Goal: Task Accomplishment & Management: Manage account settings

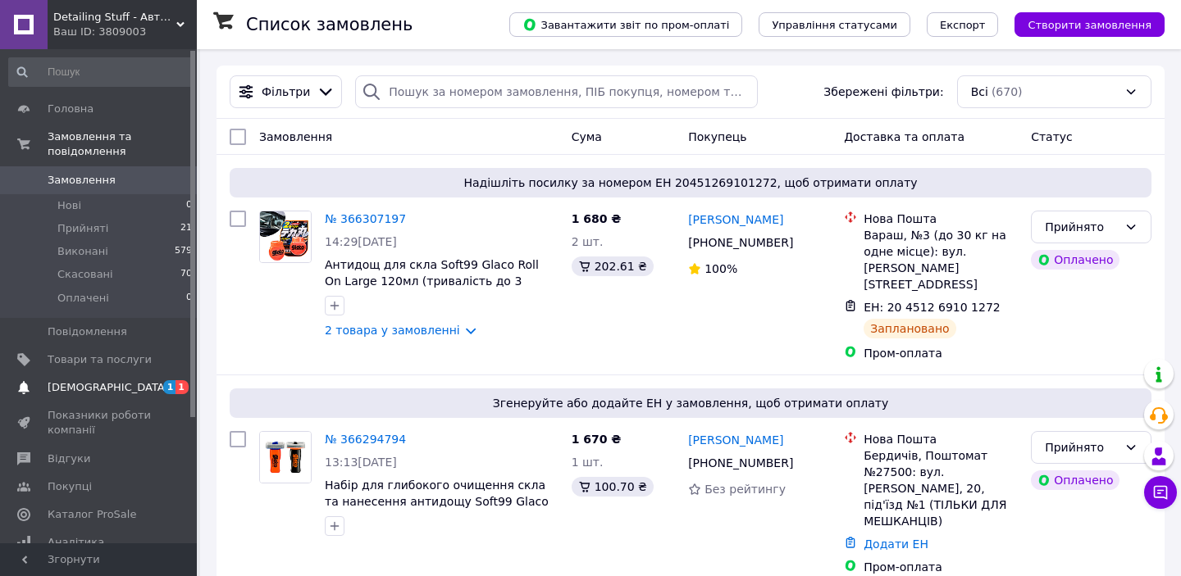
click at [103, 394] on span "[DEMOGRAPHIC_DATA]" at bounding box center [108, 388] width 121 height 15
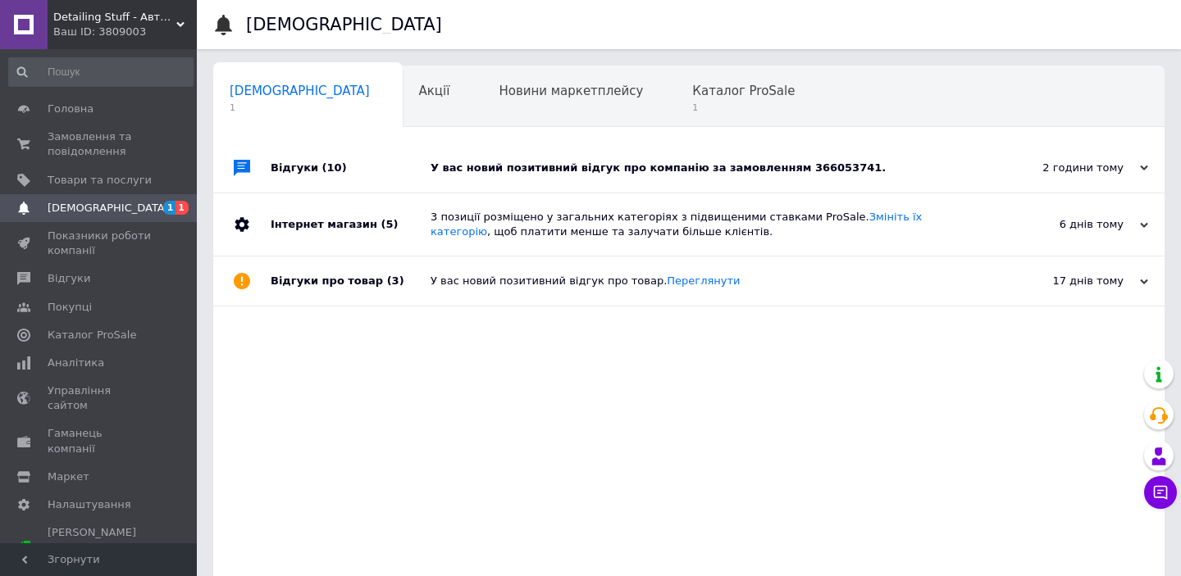
click at [884, 166] on div "У вас новий позитивний відгук про компанію за замовленням 366053741." at bounding box center [708, 168] width 554 height 15
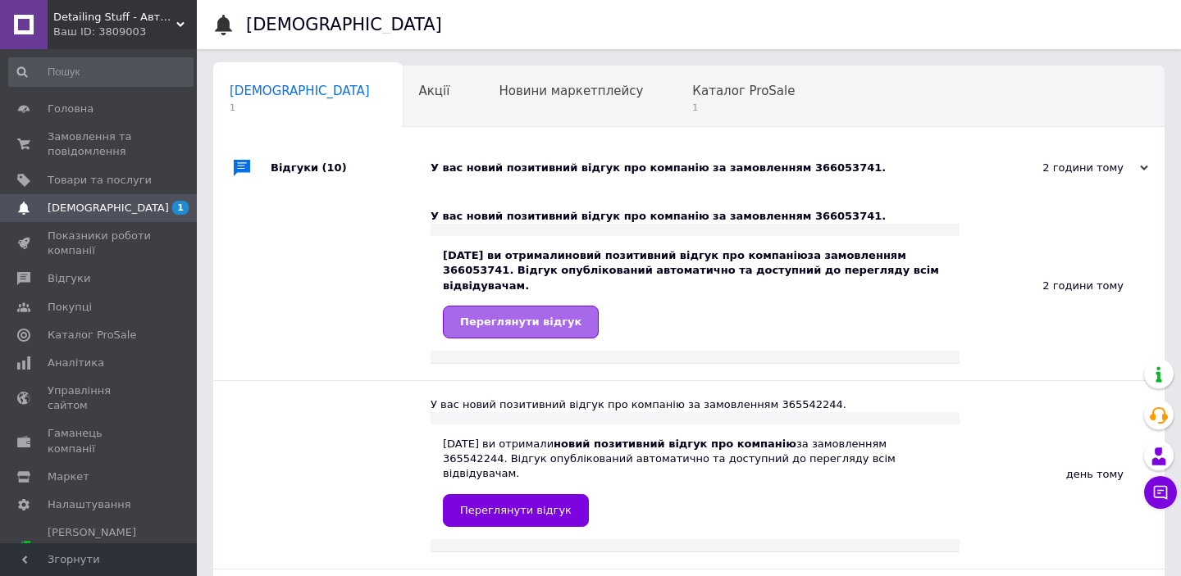
click at [515, 316] on span "Переглянути відгук" at bounding box center [520, 322] width 121 height 12
click at [120, 138] on span "Замовлення та повідомлення" at bounding box center [100, 145] width 104 height 30
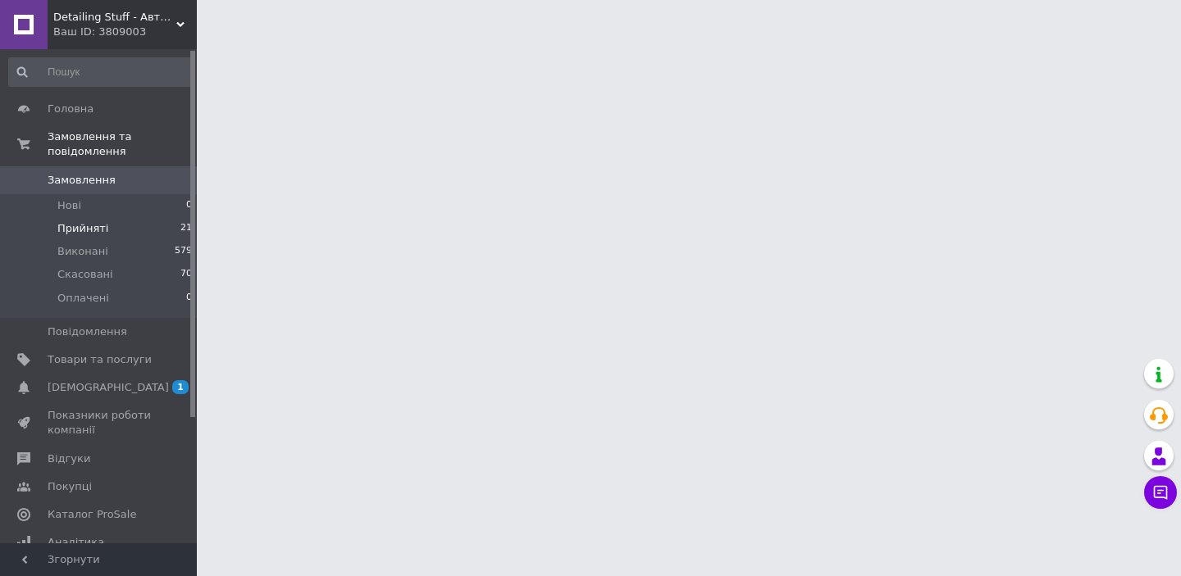
click at [107, 229] on li "Прийняті 21" at bounding box center [101, 228] width 202 height 23
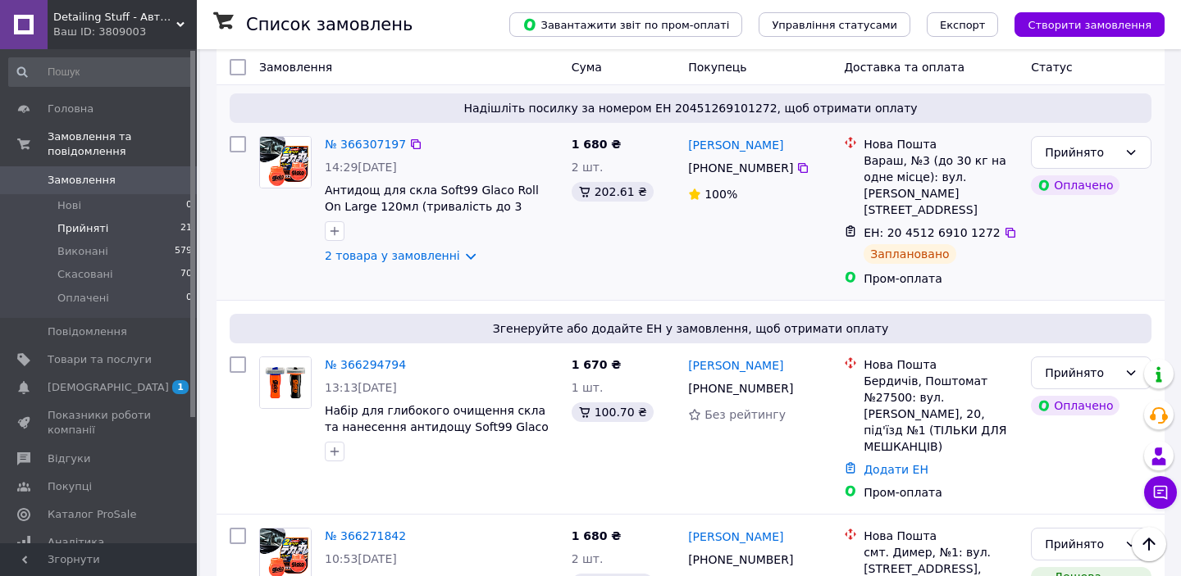
scroll to position [127, 0]
click at [460, 257] on link "2 товара у замовленні" at bounding box center [392, 256] width 135 height 13
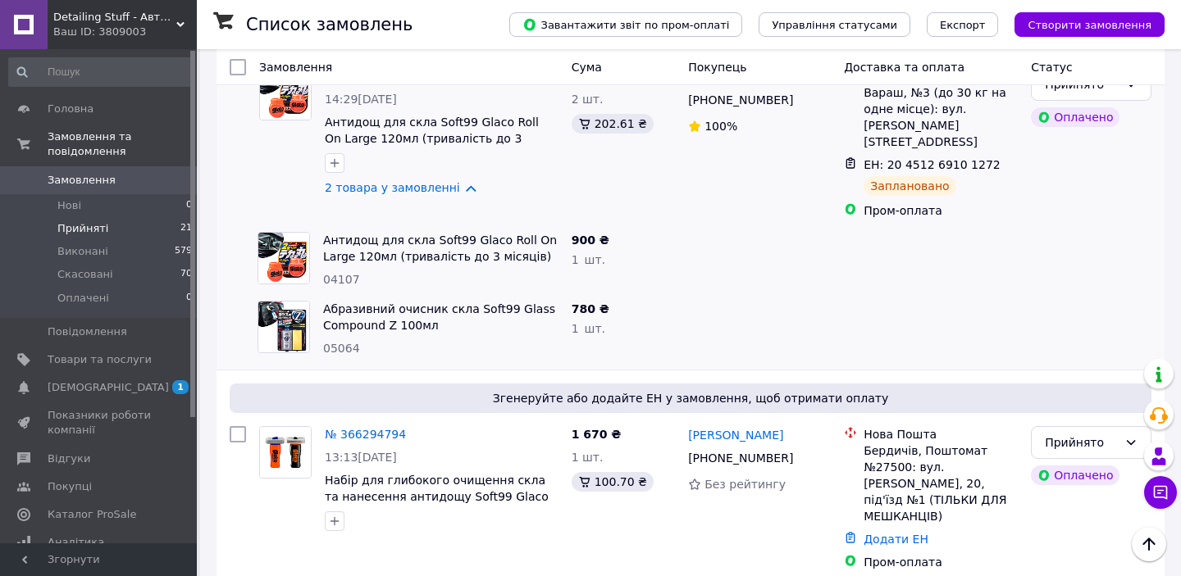
scroll to position [0, 0]
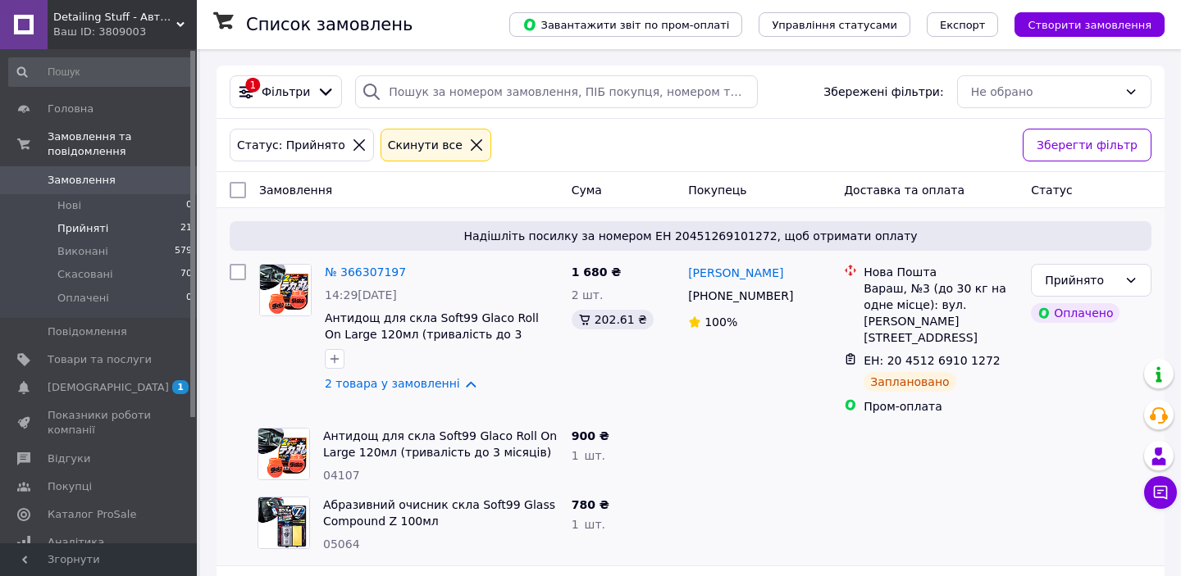
click at [139, 179] on span "Замовлення" at bounding box center [100, 180] width 104 height 15
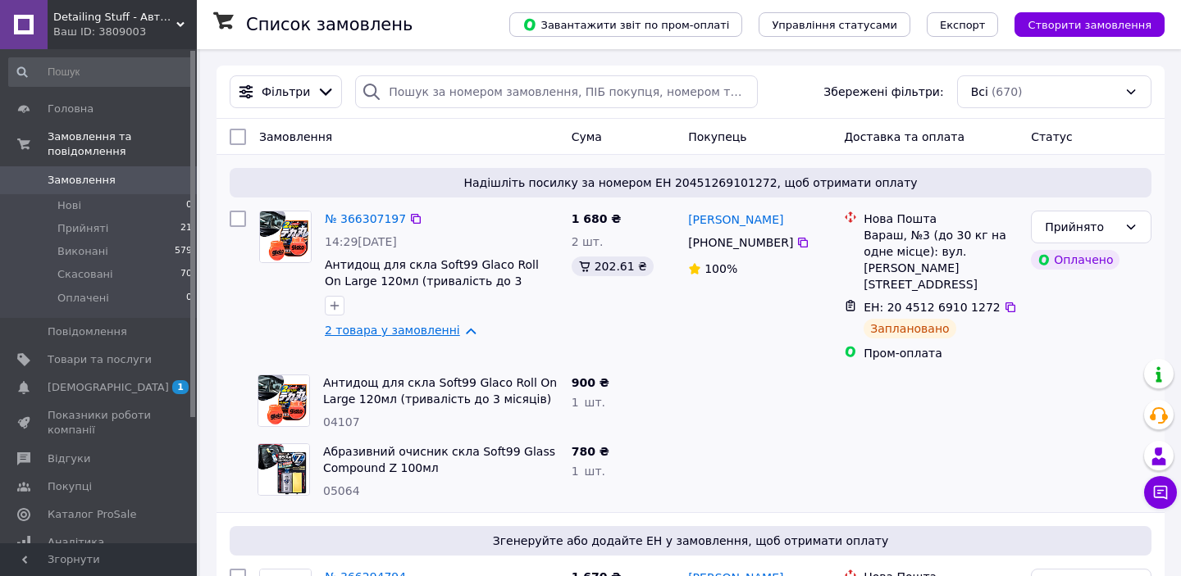
click at [460, 332] on link "2 товара у замовленні" at bounding box center [392, 330] width 135 height 13
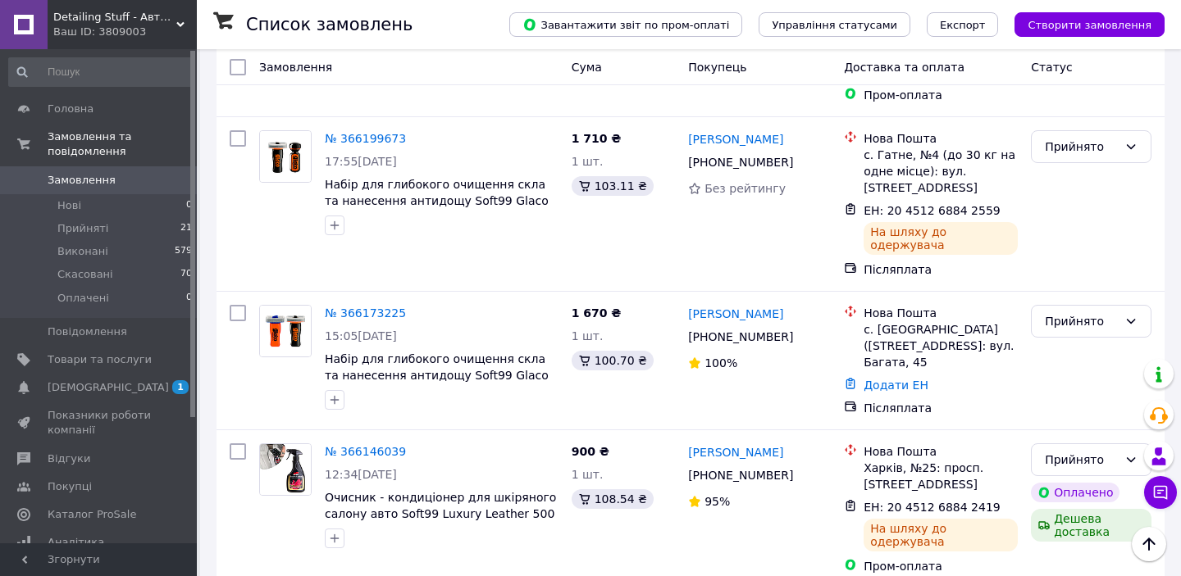
scroll to position [1107, 0]
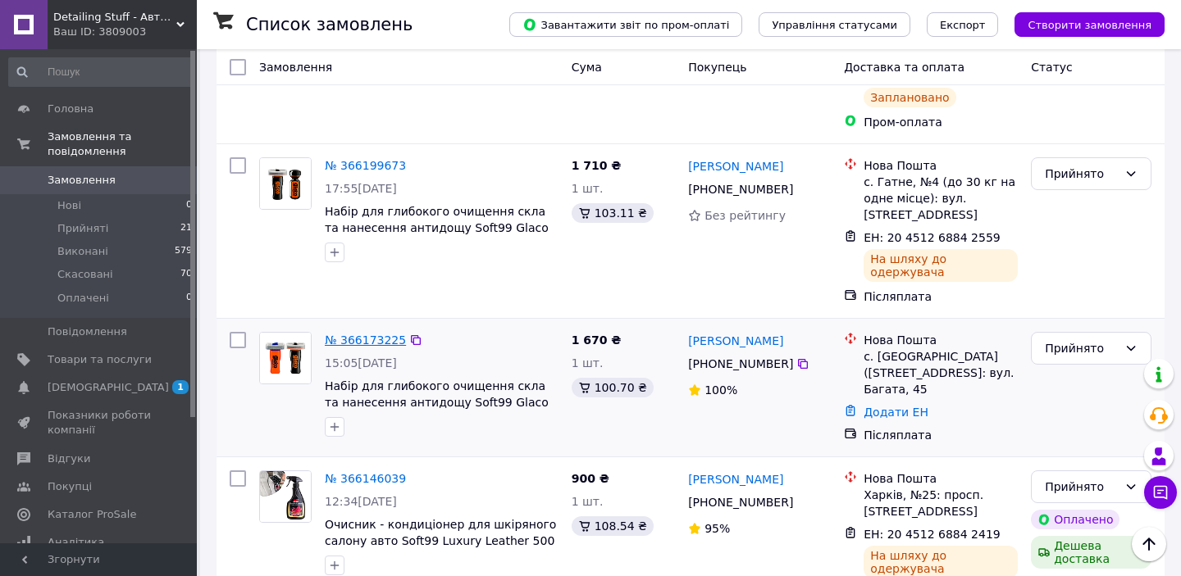
click at [339, 334] on link "№ 366173225" at bounding box center [365, 340] width 81 height 13
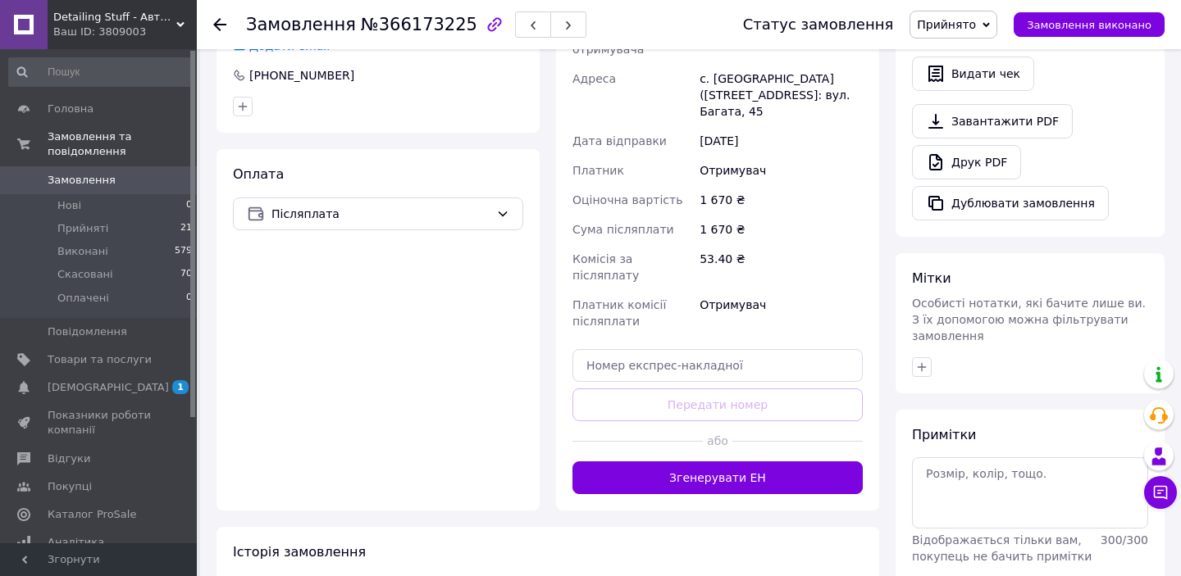
scroll to position [525, 0]
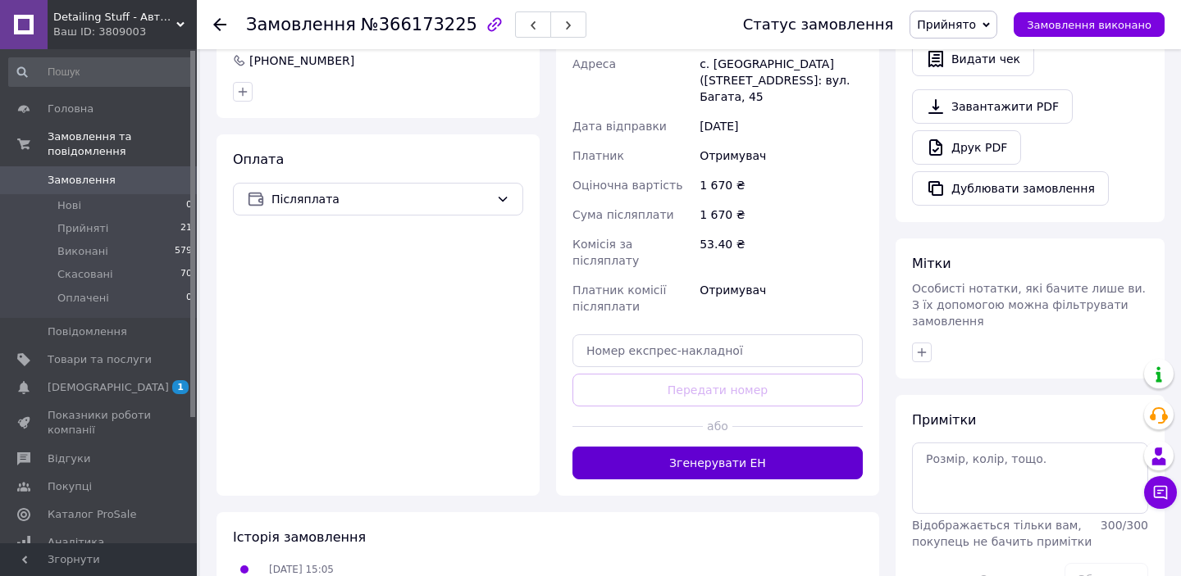
click at [731, 447] on button "Згенерувати ЕН" at bounding box center [717, 463] width 290 height 33
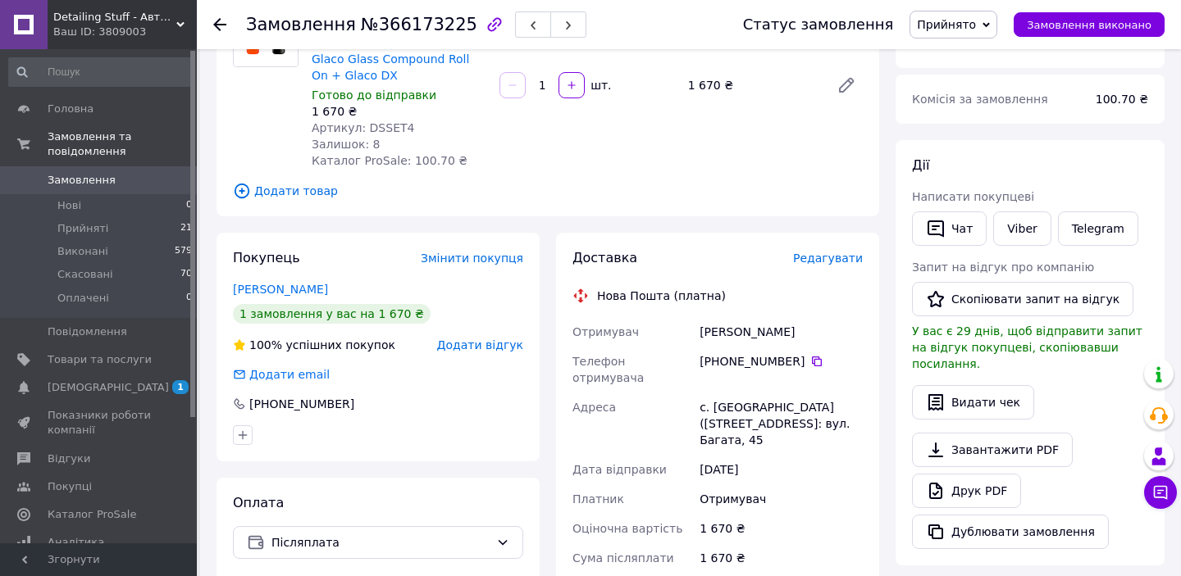
scroll to position [176, 0]
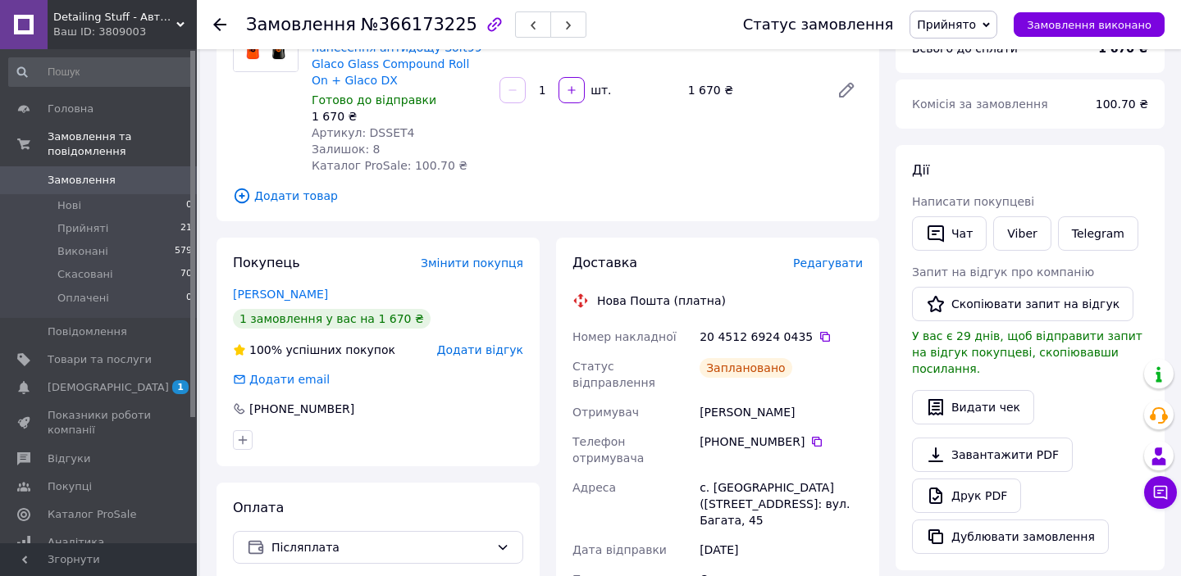
click at [220, 29] on use at bounding box center [219, 24] width 13 height 13
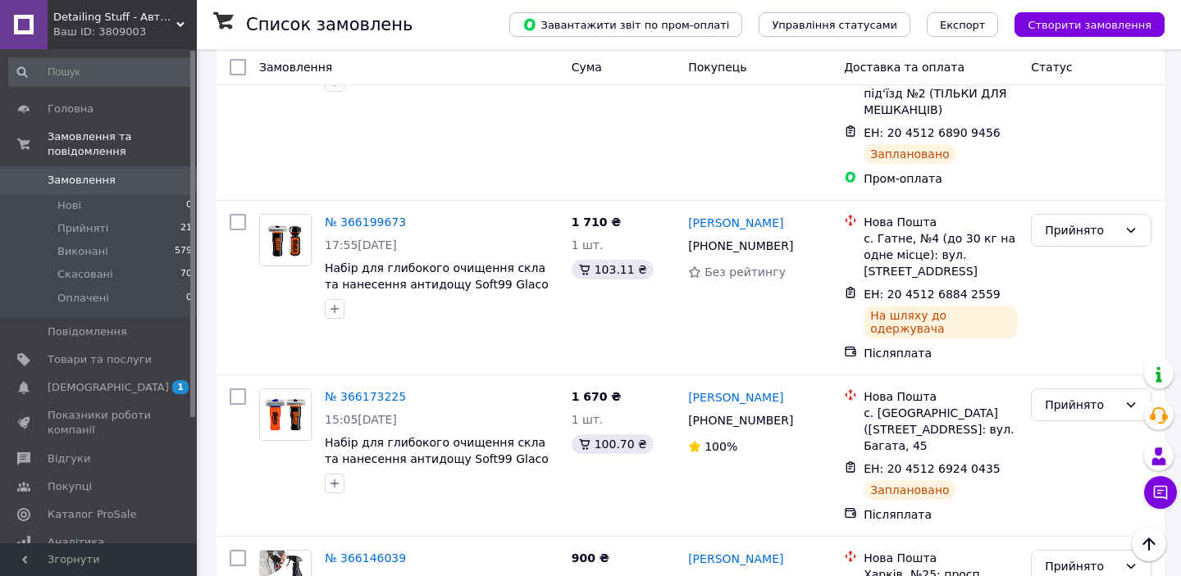
scroll to position [1060, 0]
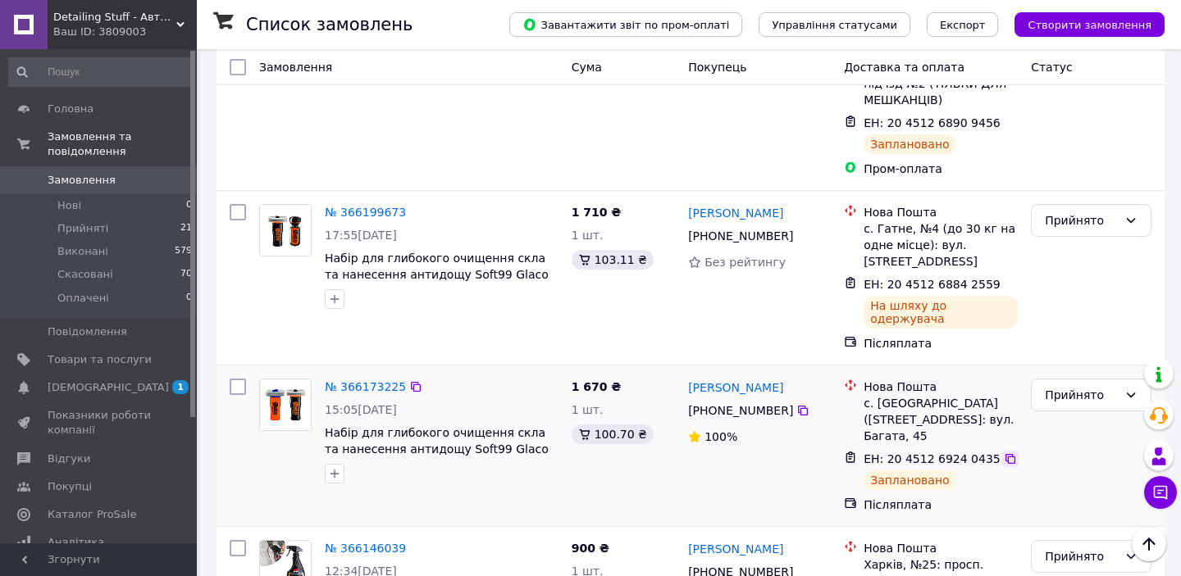
click at [1005, 454] on icon at bounding box center [1010, 459] width 10 height 10
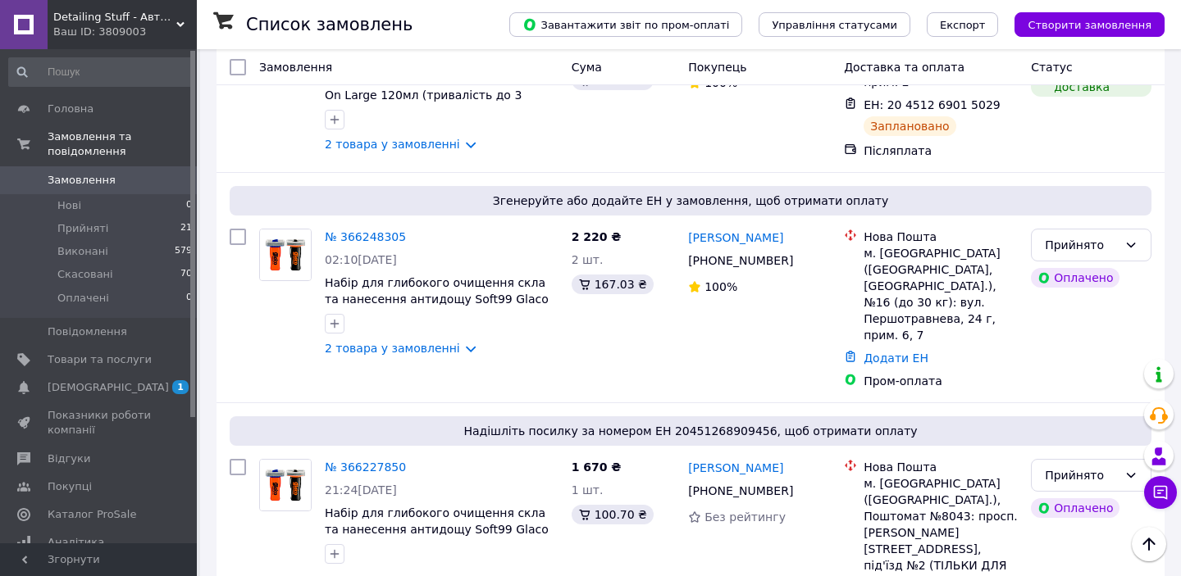
scroll to position [574, 0]
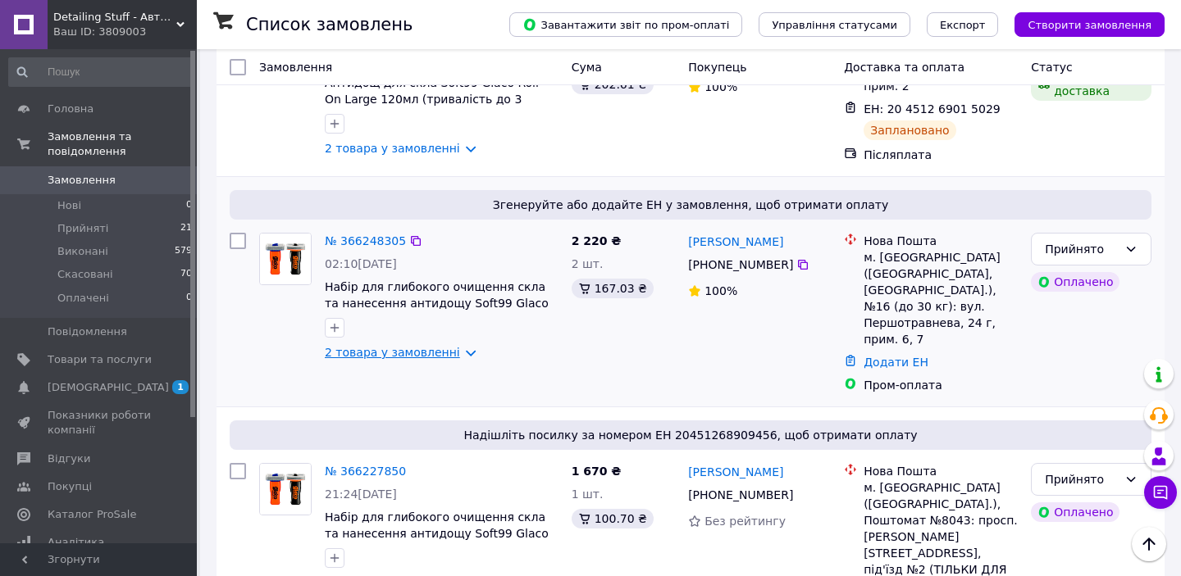
click at [455, 346] on link "2 товара у замовленні" at bounding box center [392, 352] width 135 height 13
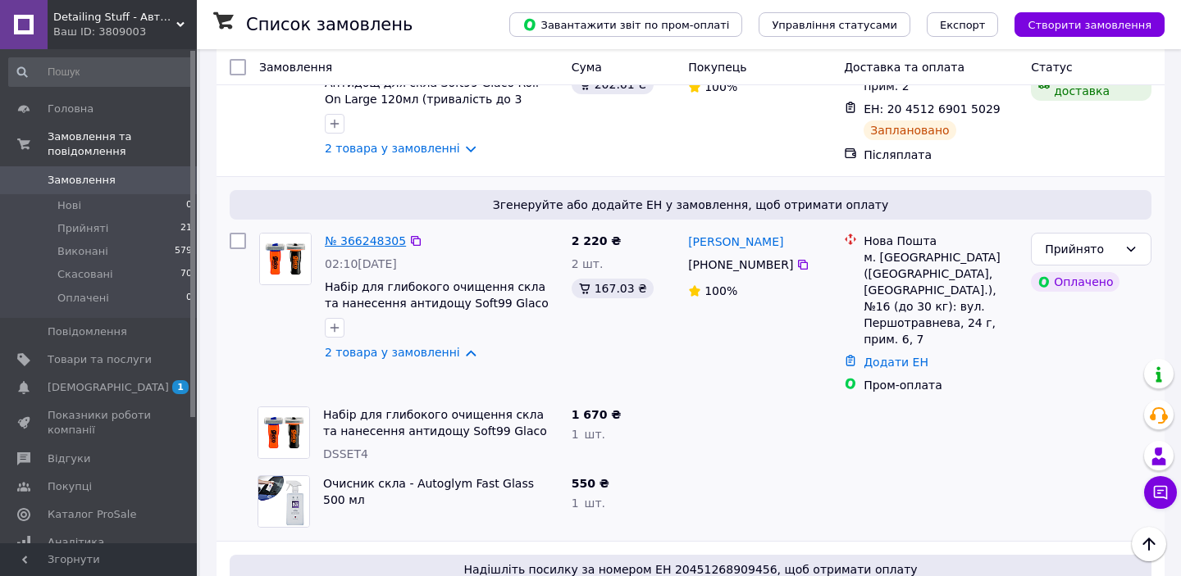
click at [363, 235] on link "№ 366248305" at bounding box center [365, 241] width 81 height 13
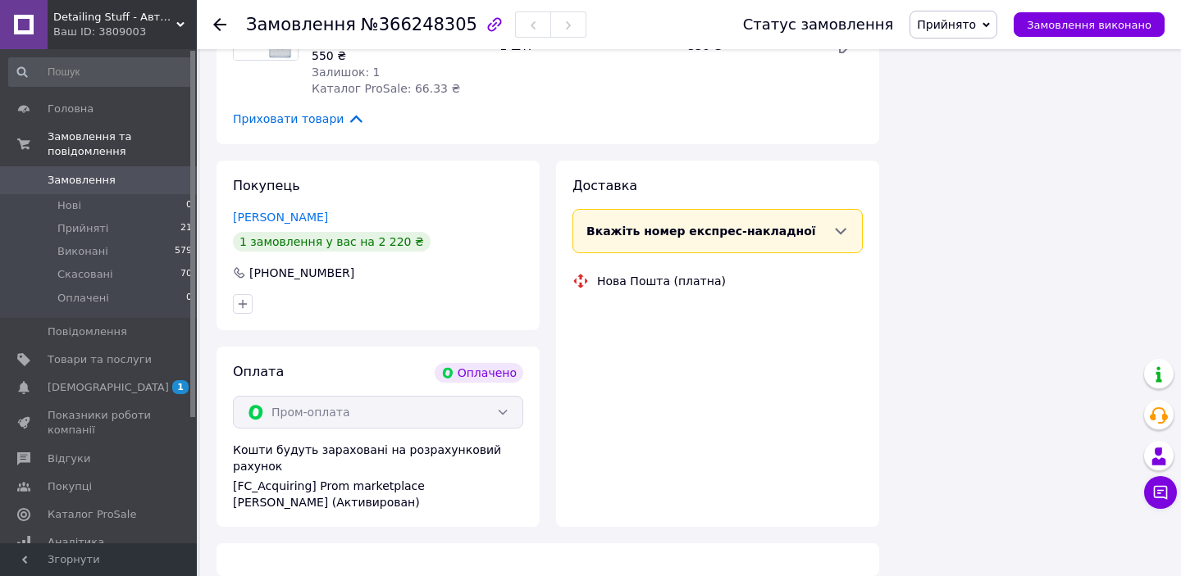
scroll to position [574, 0]
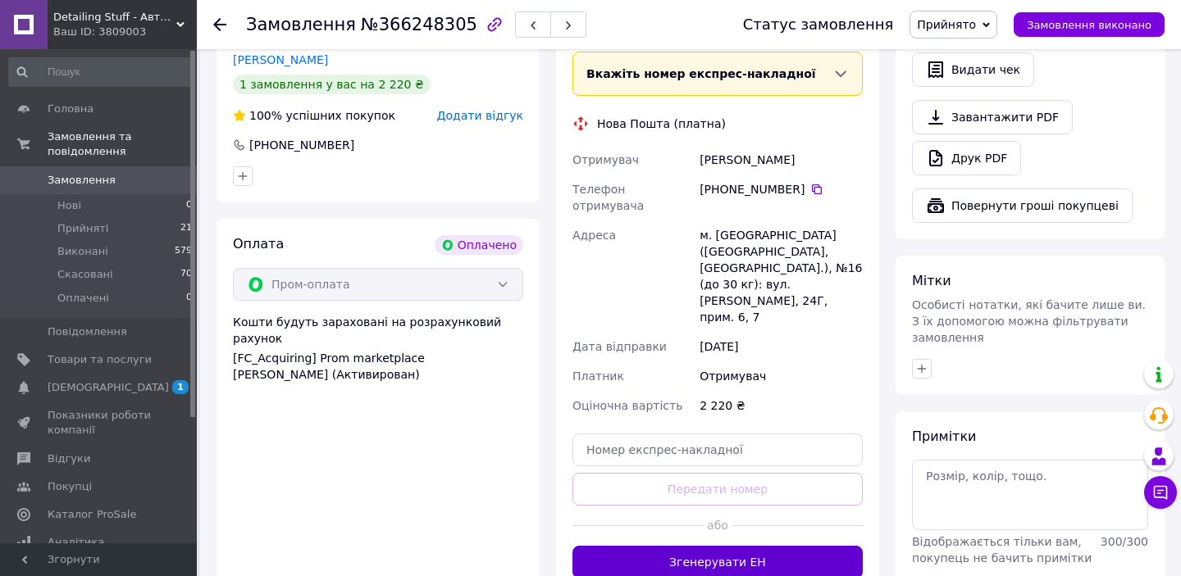
click at [799, 546] on button "Згенерувати ЕН" at bounding box center [717, 562] width 290 height 33
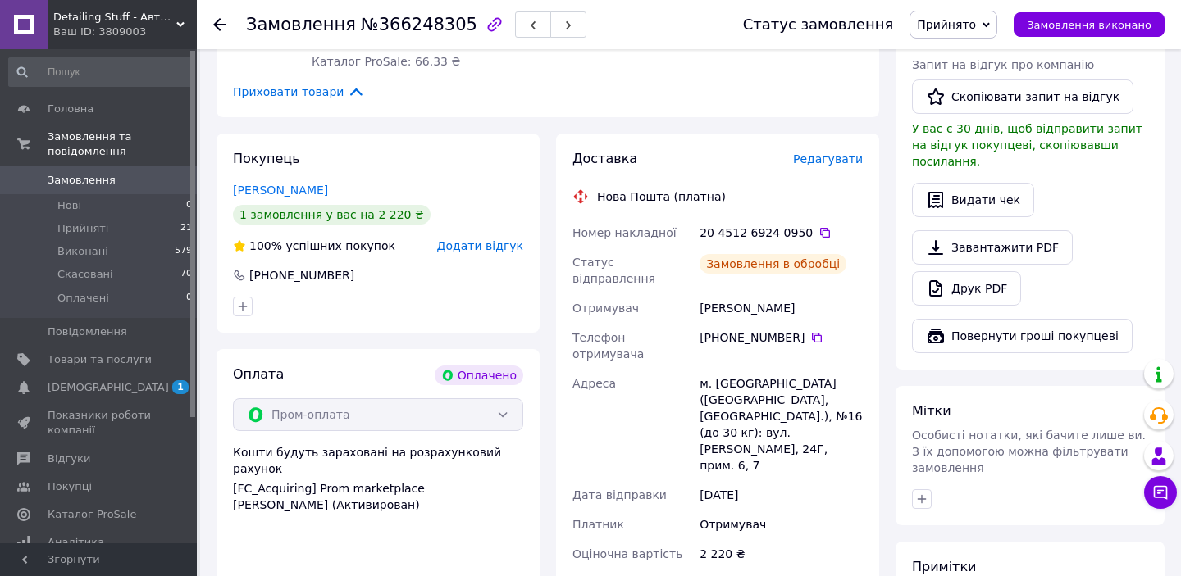
scroll to position [426, 0]
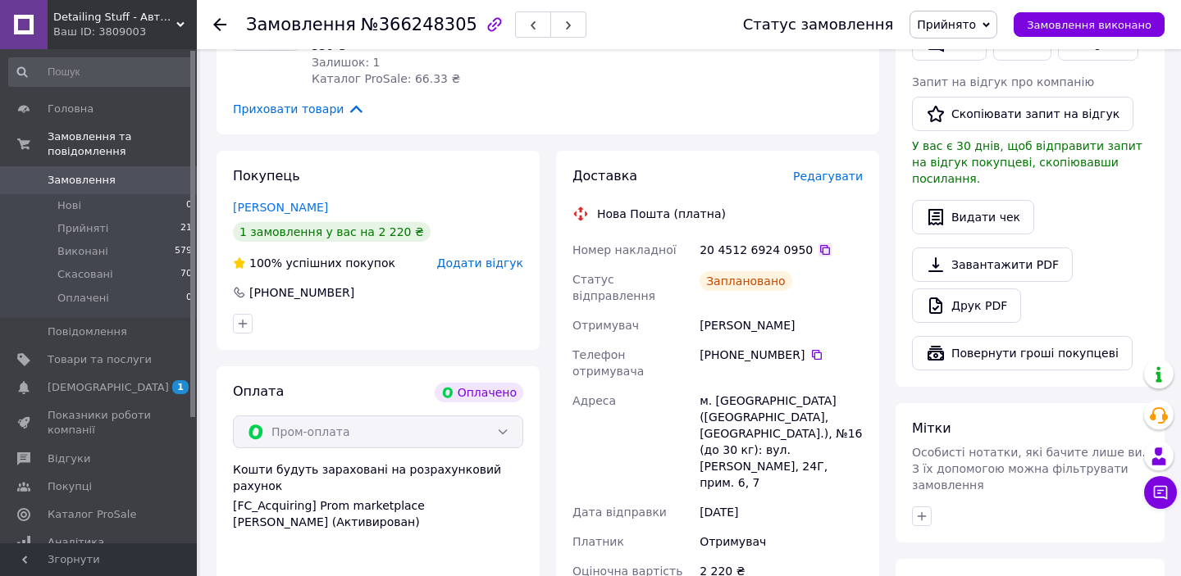
click at [818, 244] on icon at bounding box center [824, 250] width 13 height 13
click at [230, 28] on div at bounding box center [229, 24] width 33 height 49
click at [216, 24] on use at bounding box center [219, 24] width 13 height 13
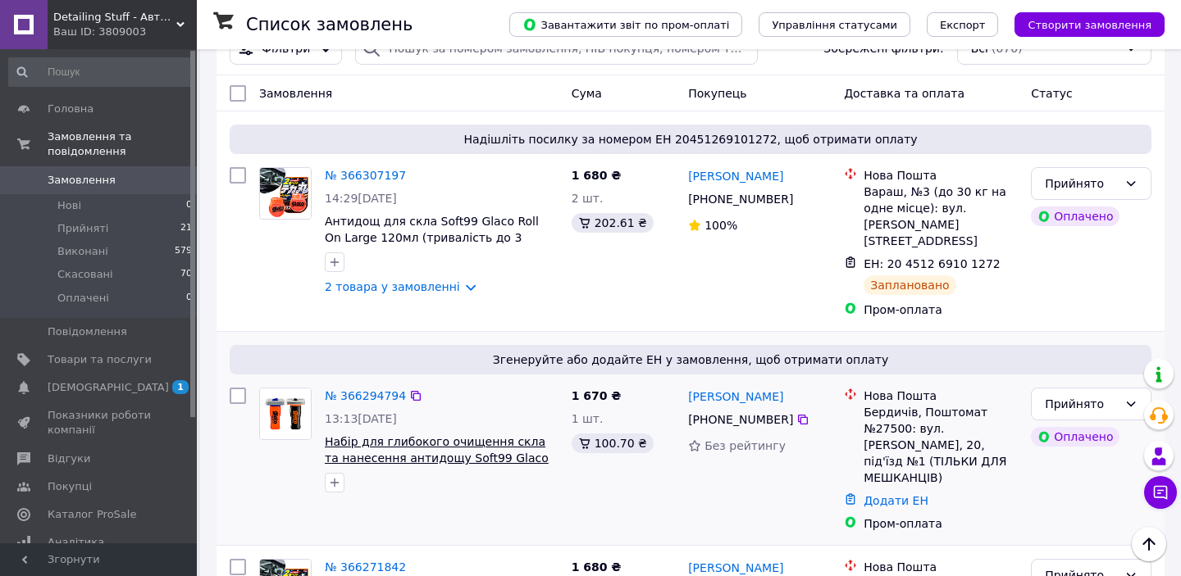
scroll to position [40, 0]
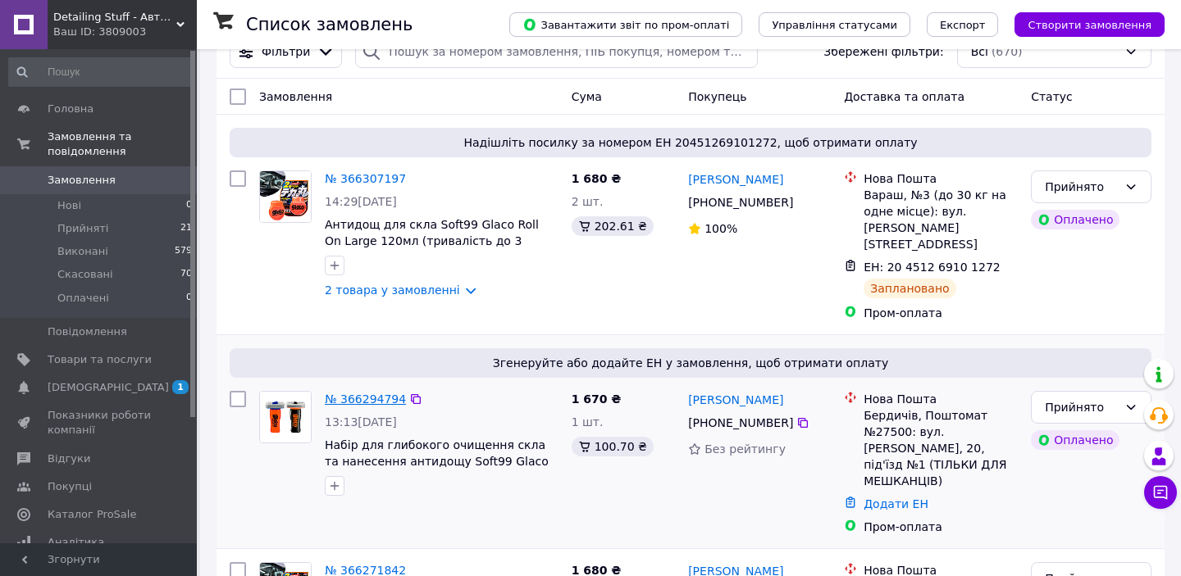
click at [371, 393] on link "№ 366294794" at bounding box center [365, 399] width 81 height 13
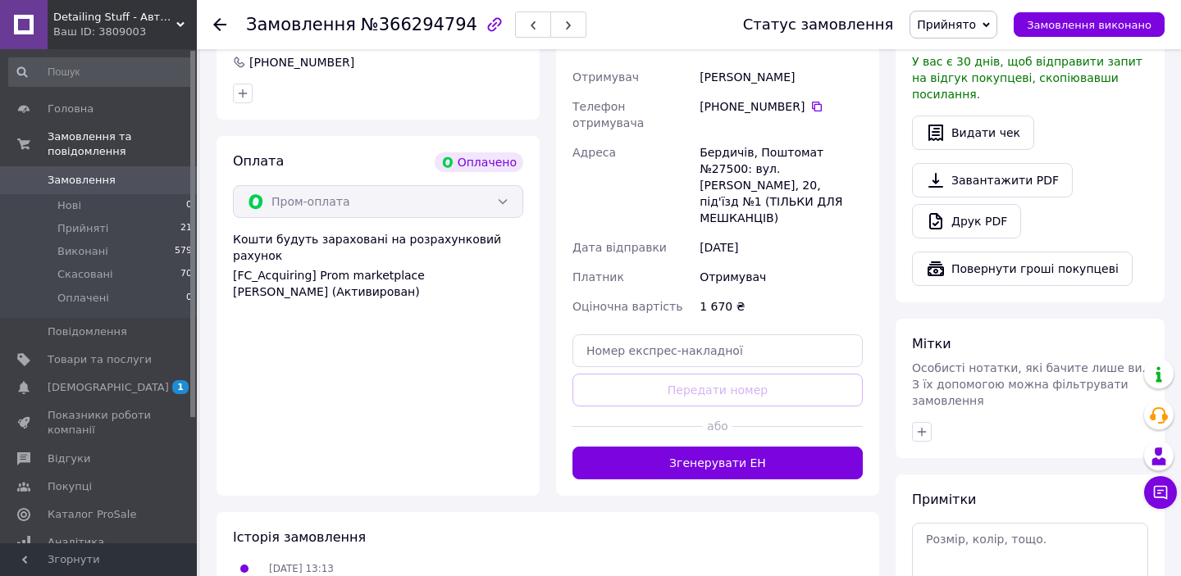
scroll to position [517, 0]
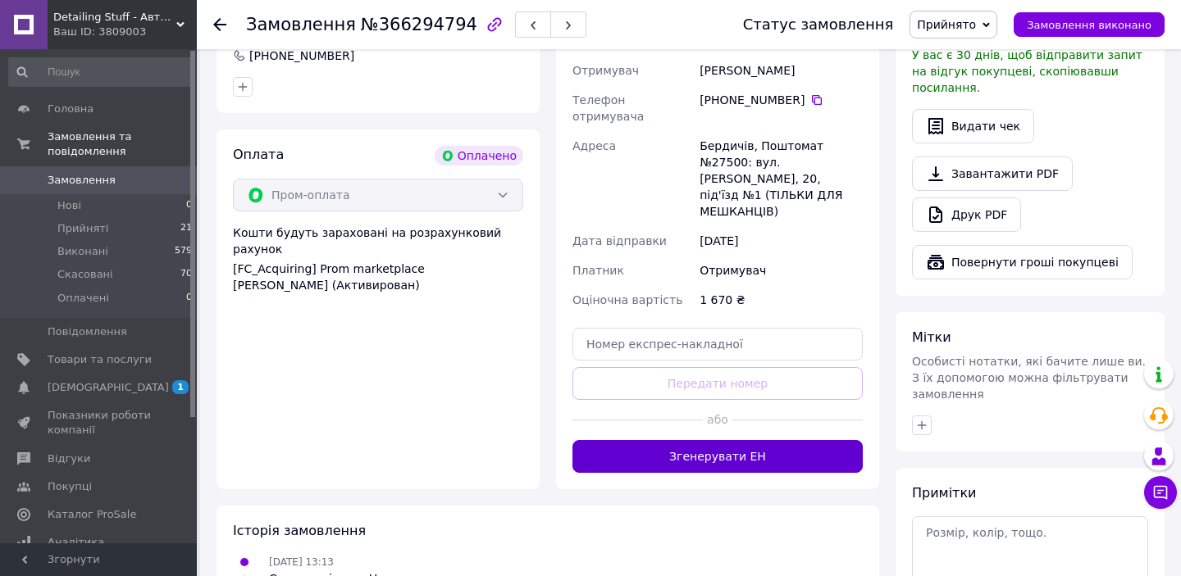
click at [757, 440] on button "Згенерувати ЕН" at bounding box center [717, 456] width 290 height 33
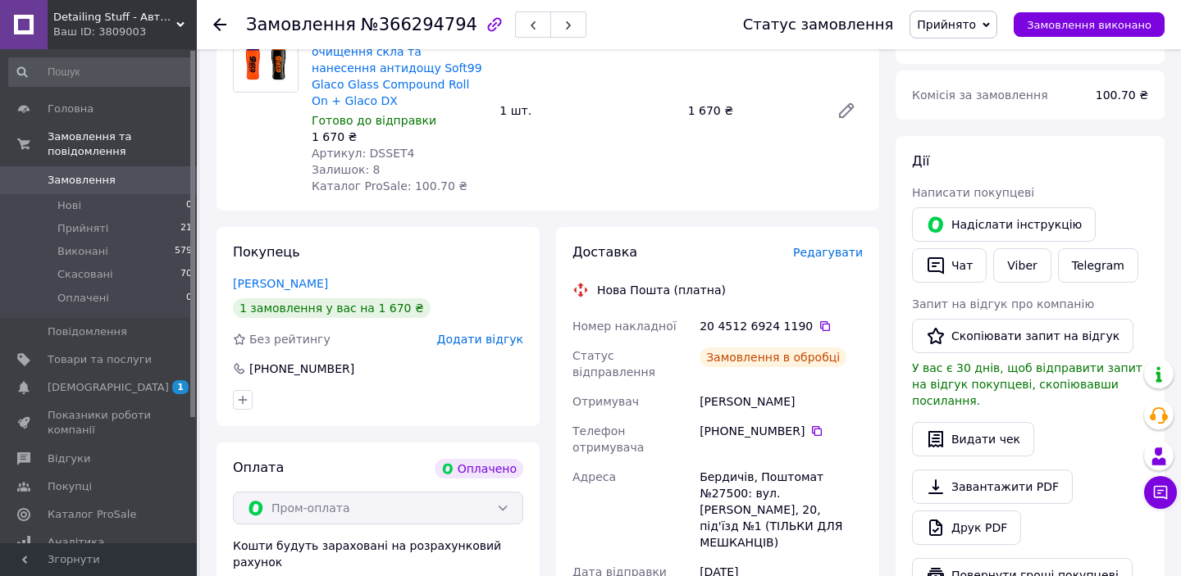
scroll to position [200, 0]
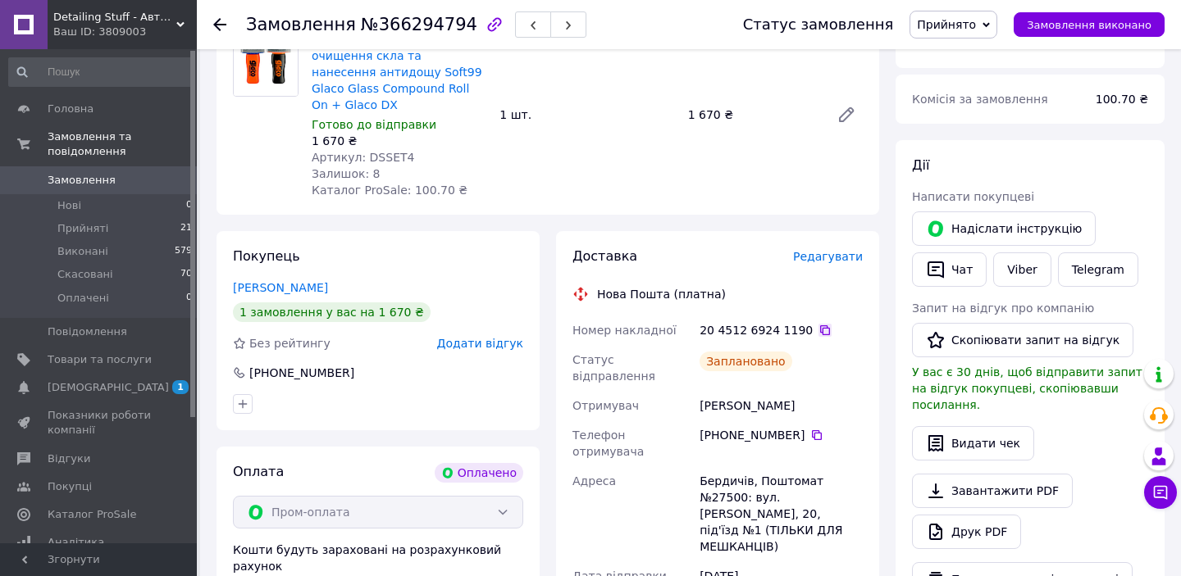
click at [818, 324] on icon at bounding box center [824, 330] width 13 height 13
click at [110, 363] on span "Товари та послуги" at bounding box center [100, 360] width 104 height 15
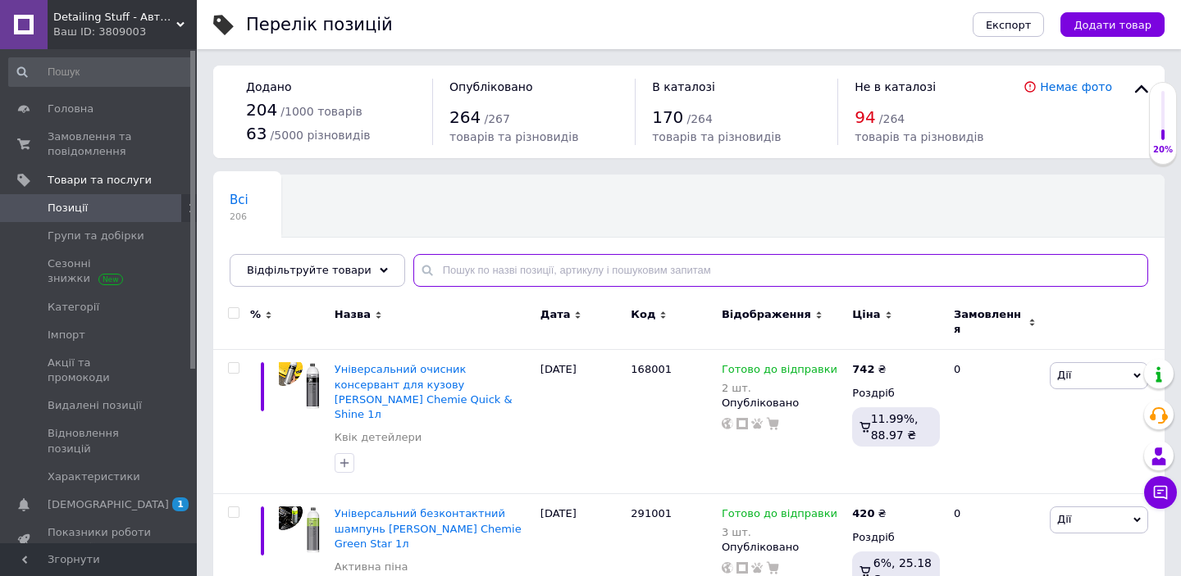
click at [647, 262] on input "text" at bounding box center [780, 270] width 735 height 33
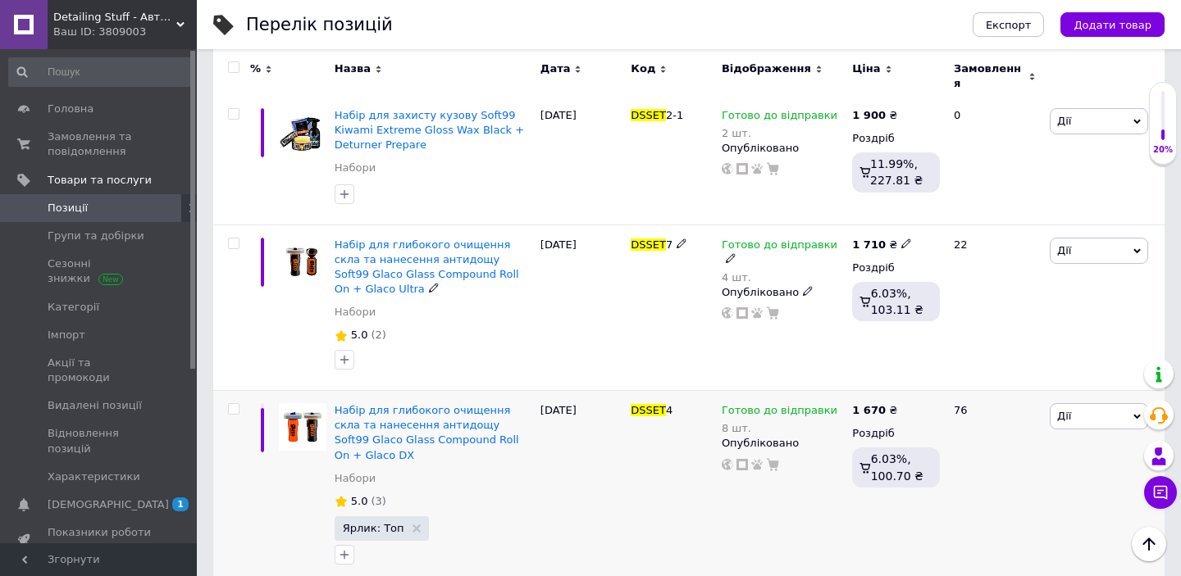
scroll to position [788, 0]
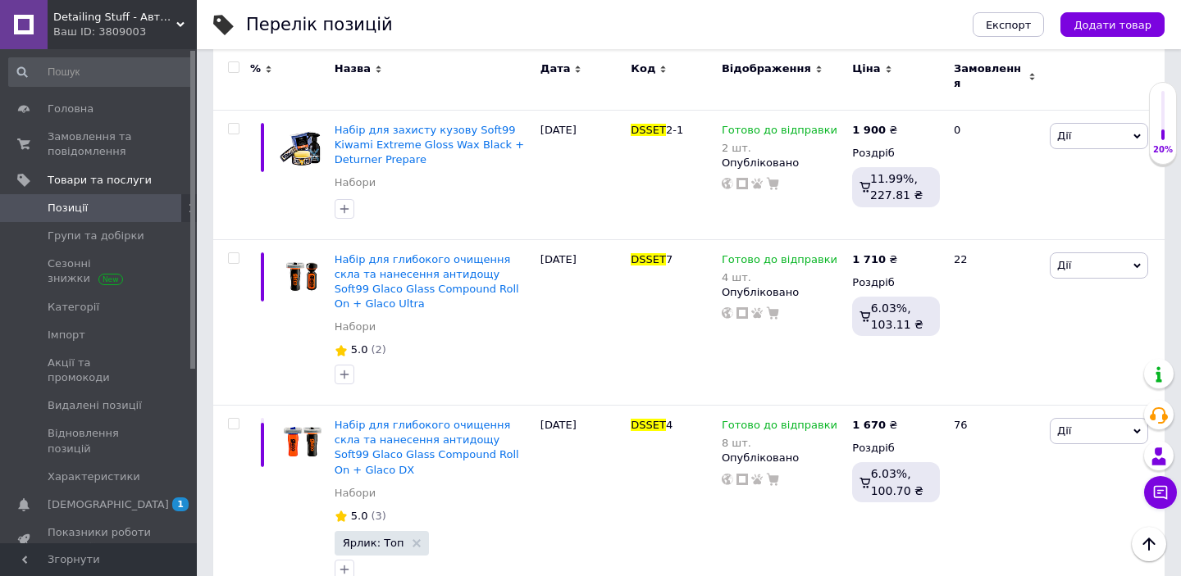
type input "dsset"
click at [180, 19] on div "Detailing Stuff - Автокосметика, товари для детейлінгу авто Ваш ID: 3809003" at bounding box center [122, 24] width 149 height 49
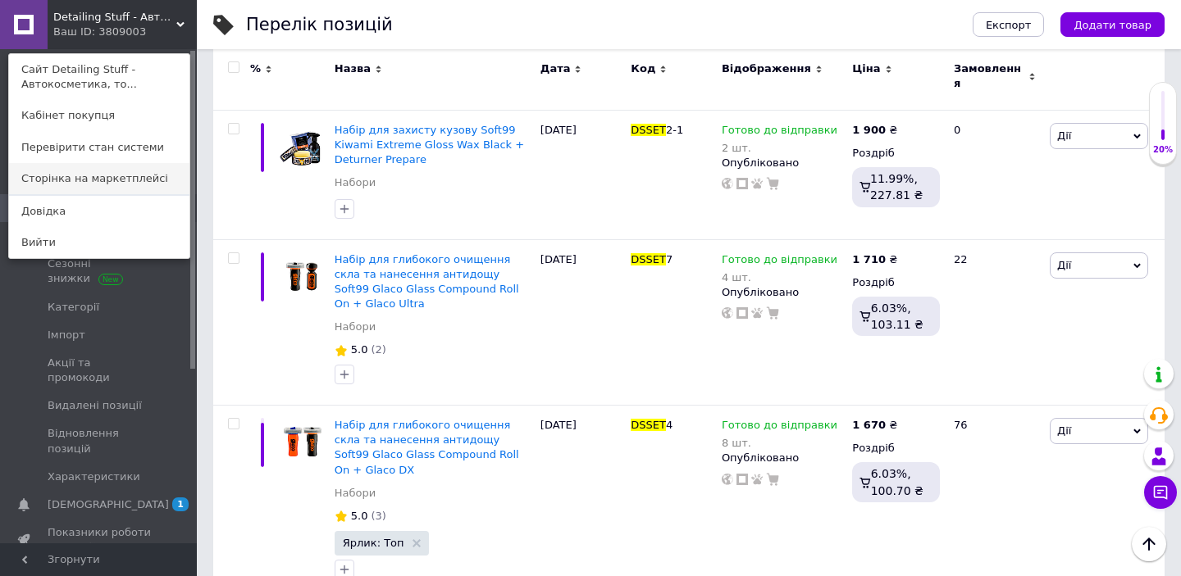
click at [121, 187] on link "Сторінка на маркетплейсі" at bounding box center [99, 178] width 180 height 31
